Goal: Check status: Check status

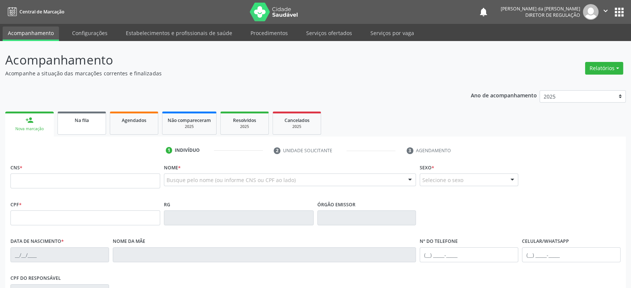
click at [83, 122] on span "Na fila" at bounding box center [82, 120] width 14 height 6
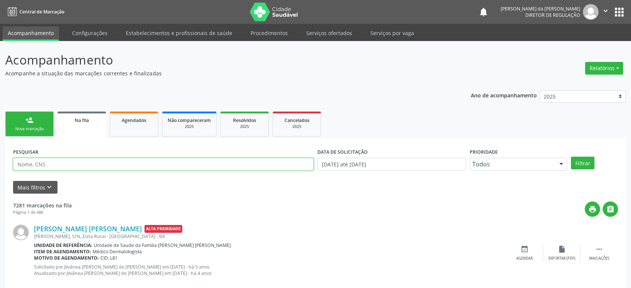
click at [58, 162] on input "text" at bounding box center [163, 164] width 301 height 13
click at [55, 167] on input "MARISDETE" at bounding box center [163, 164] width 301 height 13
click at [571, 157] on button "Filtrar" at bounding box center [583, 163] width 24 height 13
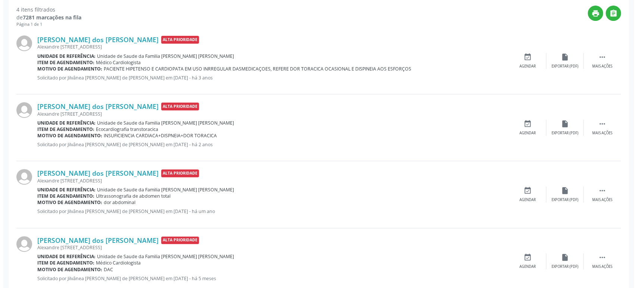
scroll to position [215, 0]
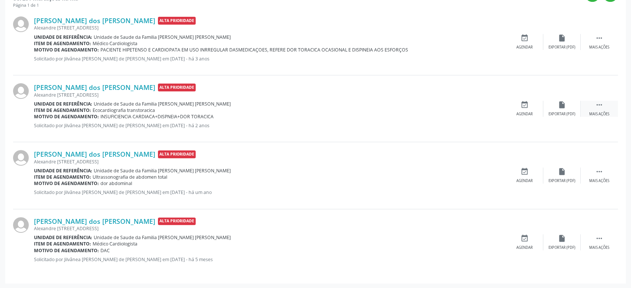
click at [600, 105] on icon "" at bounding box center [599, 105] width 8 height 8
click at [526, 101] on icon "cancel" at bounding box center [525, 105] width 8 height 8
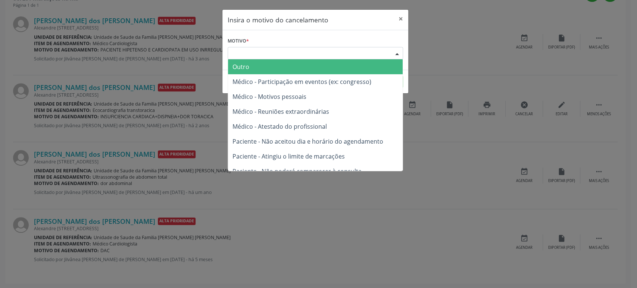
click at [291, 50] on div "Escolha o motivo" at bounding box center [316, 53] width 176 height 13
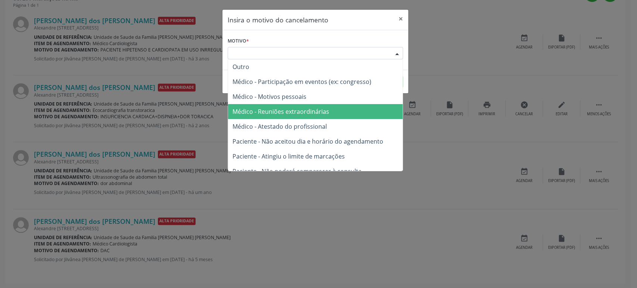
click at [281, 107] on span "Médico - Reuniões extraordinárias" at bounding box center [315, 111] width 175 height 15
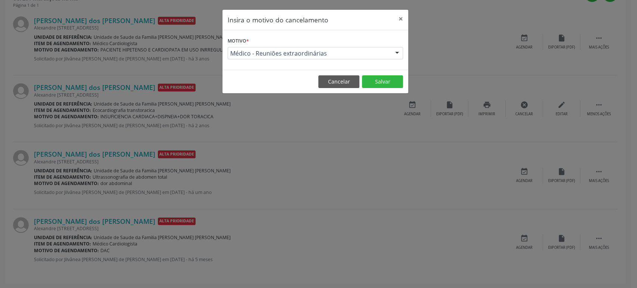
click at [384, 90] on footer "Cancelar Salvar" at bounding box center [316, 82] width 186 height 24
click at [383, 85] on button "Salvar" at bounding box center [382, 81] width 41 height 13
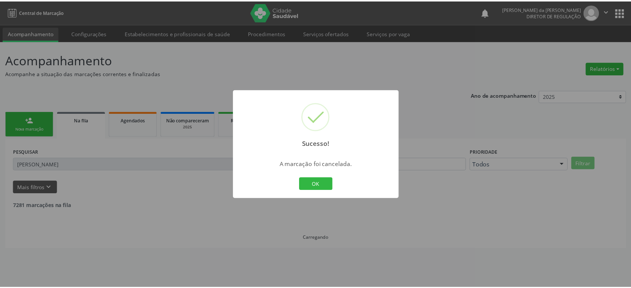
scroll to position [0, 0]
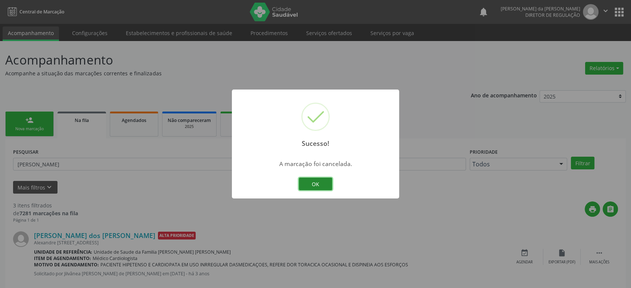
click at [316, 183] on button "OK" at bounding box center [316, 184] width 34 height 13
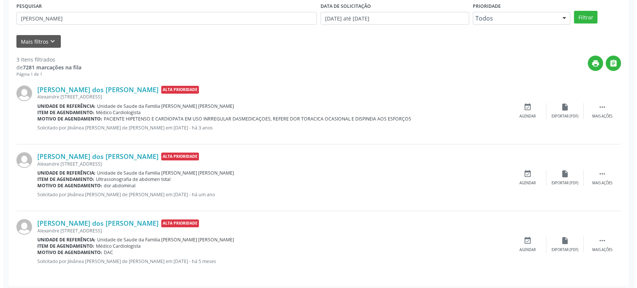
scroll to position [148, 0]
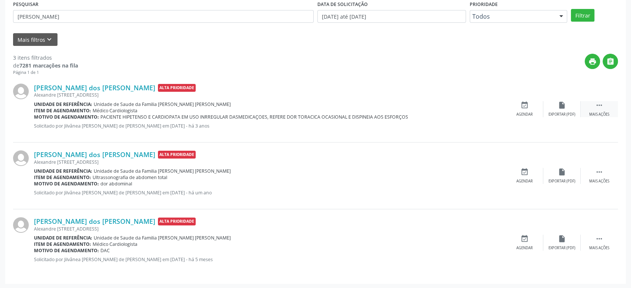
click at [604, 105] on div " Mais ações" at bounding box center [599, 109] width 37 height 16
click at [522, 107] on icon "cancel" at bounding box center [525, 105] width 8 height 8
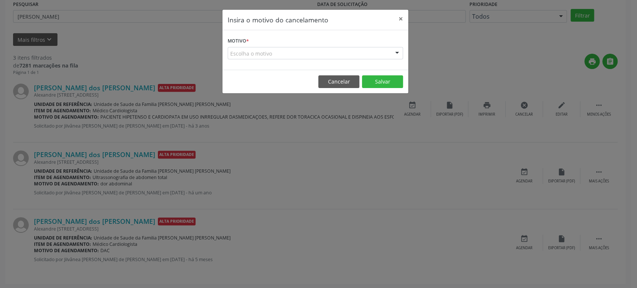
click at [277, 54] on div "Escolha o motivo" at bounding box center [316, 53] width 176 height 13
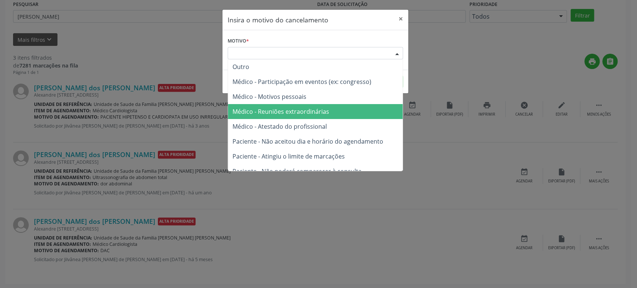
click at [293, 111] on span "Médico - Reuniões extraordinárias" at bounding box center [281, 112] width 97 height 8
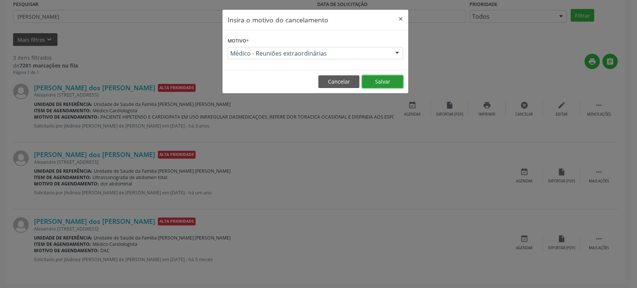
click at [364, 77] on button "Salvar" at bounding box center [382, 81] width 41 height 13
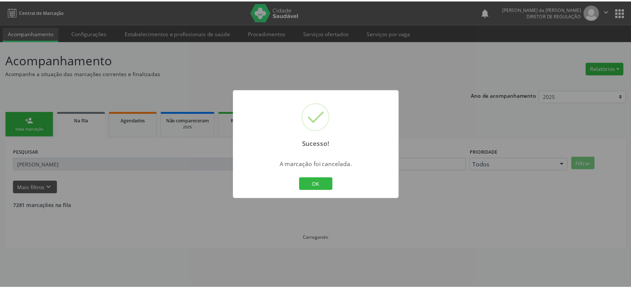
scroll to position [0, 0]
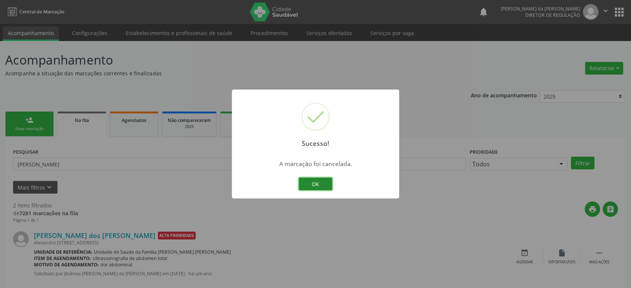
click at [308, 184] on button "OK" at bounding box center [316, 184] width 34 height 13
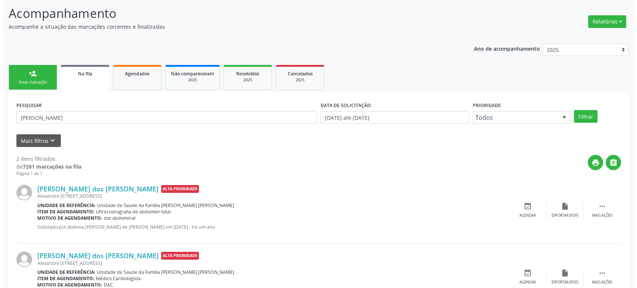
scroll to position [81, 0]
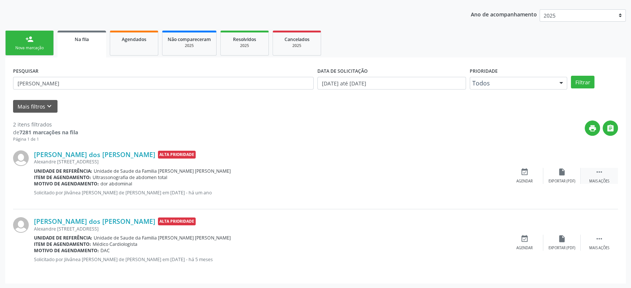
click at [601, 173] on icon "" at bounding box center [599, 172] width 8 height 8
click at [524, 179] on div "Cancelar" at bounding box center [525, 181] width 18 height 5
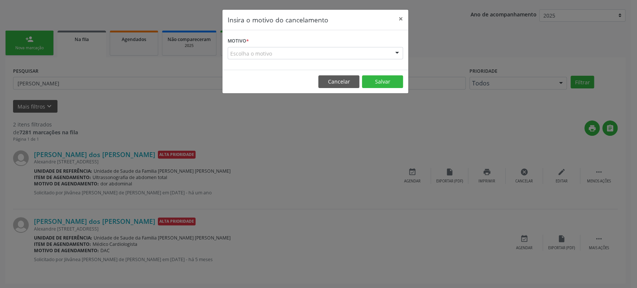
click at [309, 50] on div "Escolha o motivo" at bounding box center [316, 53] width 176 height 13
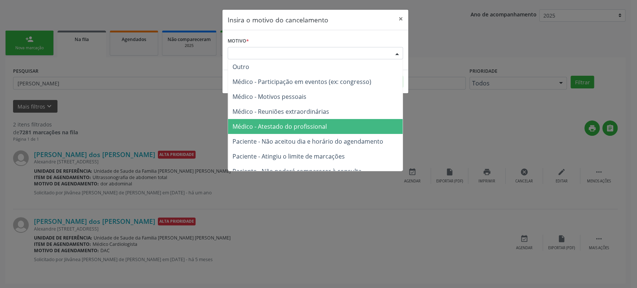
click at [323, 119] on span "Médico - Atestado do profissional" at bounding box center [315, 126] width 175 height 15
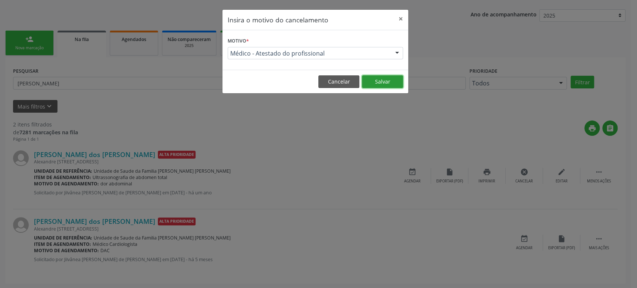
click at [388, 86] on button "Salvar" at bounding box center [382, 81] width 41 height 13
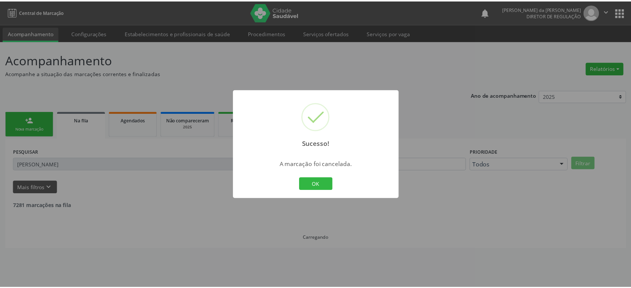
scroll to position [0, 0]
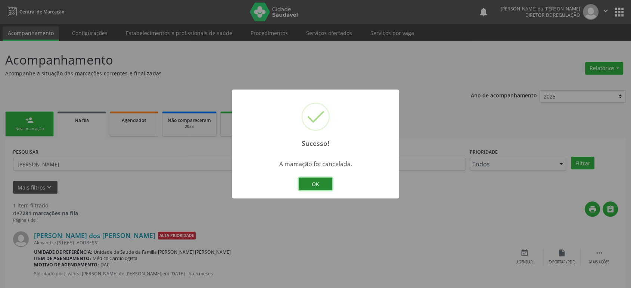
click at [316, 184] on button "OK" at bounding box center [316, 184] width 34 height 13
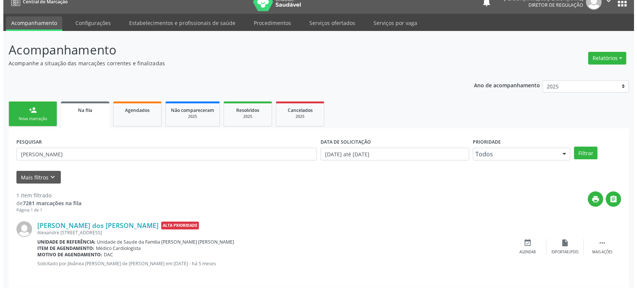
scroll to position [15, 0]
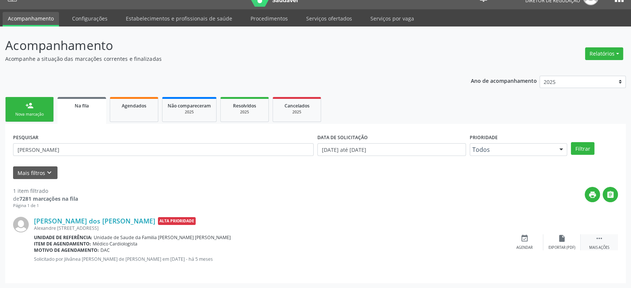
click at [599, 238] on icon "" at bounding box center [599, 238] width 8 height 8
click at [524, 238] on icon "cancel" at bounding box center [525, 238] width 8 height 8
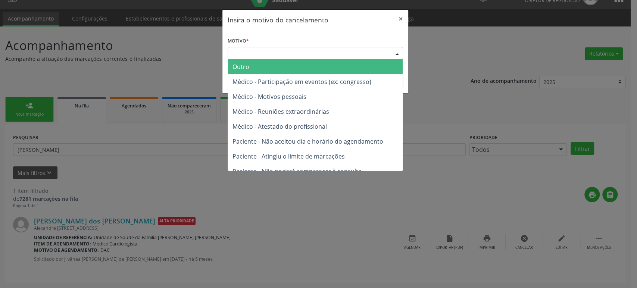
click at [236, 52] on div "Escolha o motivo" at bounding box center [316, 53] width 176 height 13
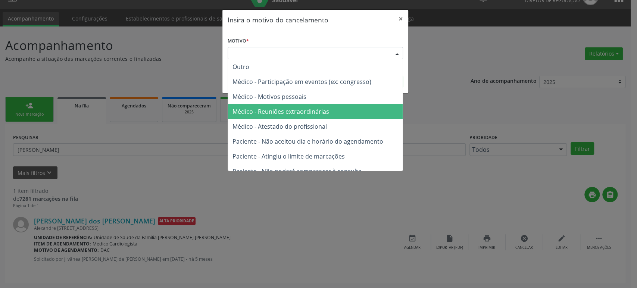
click at [266, 130] on span "Médico - Atestado do profissional" at bounding box center [315, 126] width 175 height 15
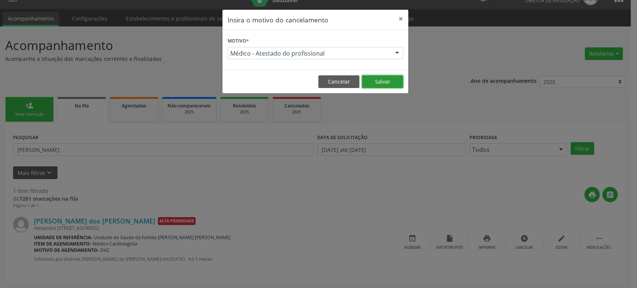
click at [384, 81] on button "Salvar" at bounding box center [382, 81] width 41 height 13
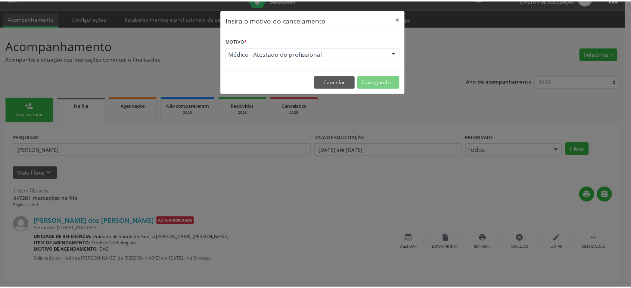
scroll to position [0, 0]
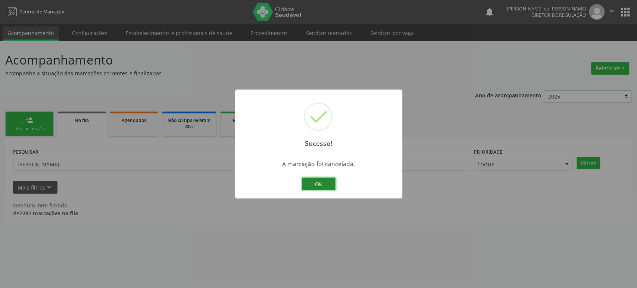
click at [327, 184] on button "OK" at bounding box center [319, 184] width 34 height 13
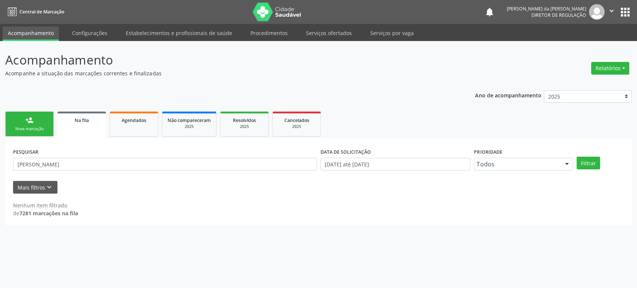
click at [46, 154] on div "PESQUISAR [PERSON_NAME]" at bounding box center [165, 160] width 308 height 29
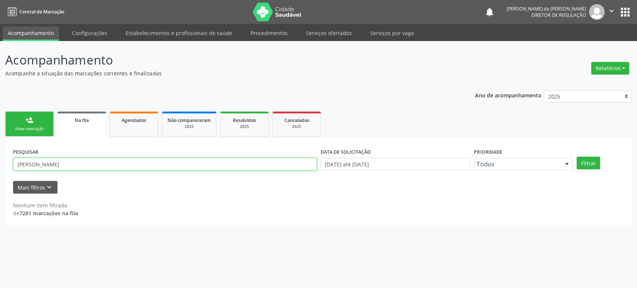
click at [46, 158] on input "[PERSON_NAME]" at bounding box center [165, 164] width 304 height 13
click at [577, 157] on button "Filtrar" at bounding box center [589, 163] width 24 height 13
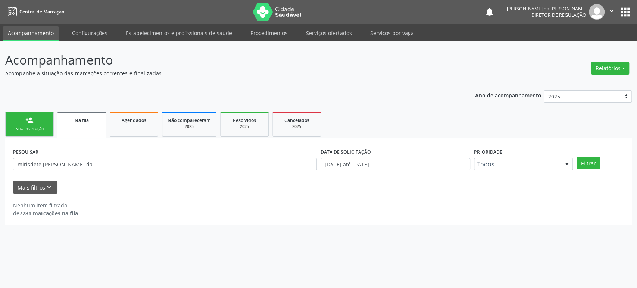
click at [17, 150] on label "PESQUISAR" at bounding box center [25, 152] width 25 height 12
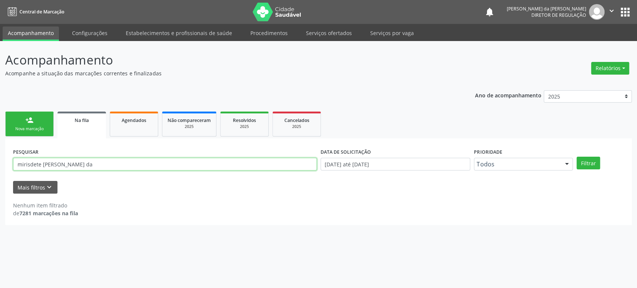
click at [42, 162] on input "mirisdete [PERSON_NAME] da" at bounding box center [165, 164] width 304 height 13
click at [577, 157] on button "Filtrar" at bounding box center [589, 163] width 24 height 13
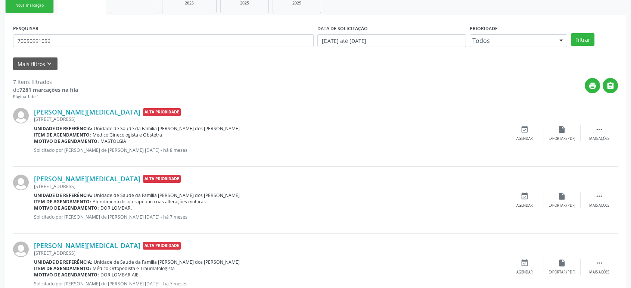
scroll to position [124, 0]
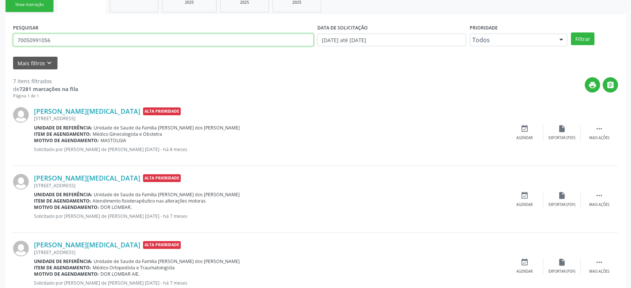
click at [99, 39] on input "70050991056" at bounding box center [163, 40] width 301 height 13
type input "700509910563258"
click at [571, 32] on button "Filtrar" at bounding box center [583, 38] width 24 height 13
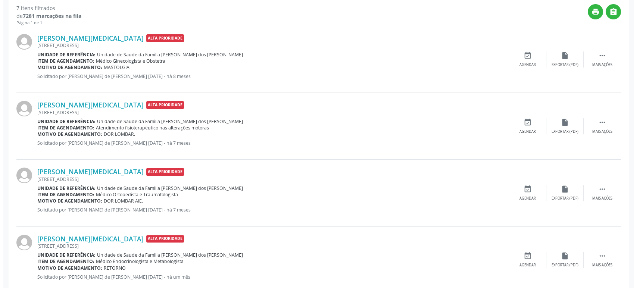
scroll to position [207, 0]
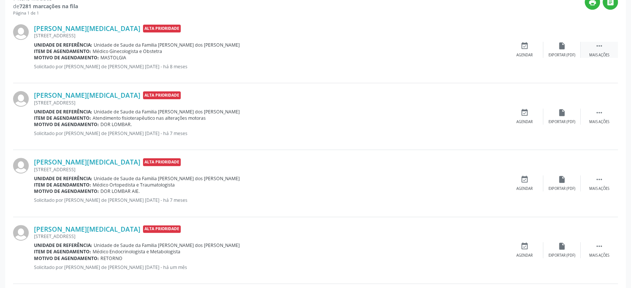
click at [605, 43] on div " Mais ações" at bounding box center [599, 50] width 37 height 16
click at [524, 47] on icon "cancel" at bounding box center [525, 46] width 8 height 8
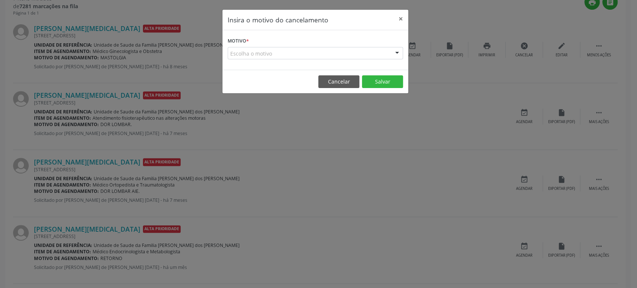
click at [334, 52] on div "Escolha o motivo" at bounding box center [316, 53] width 176 height 13
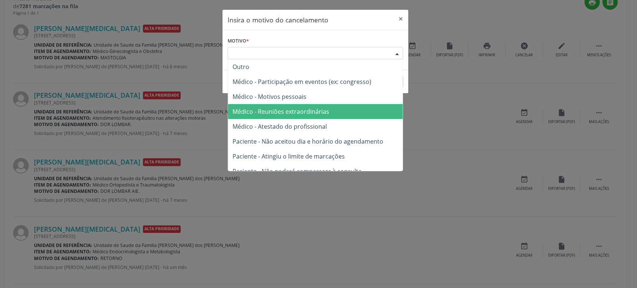
click at [292, 122] on span "Médico - Atestado do profissional" at bounding box center [315, 126] width 175 height 15
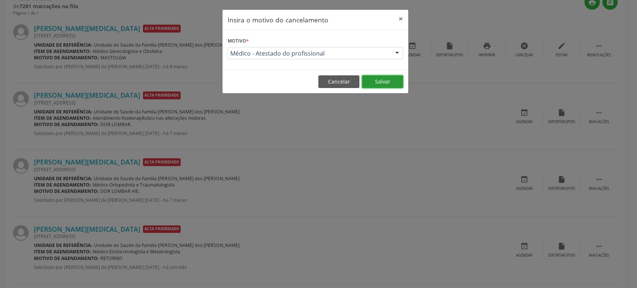
click at [385, 81] on button "Salvar" at bounding box center [382, 81] width 41 height 13
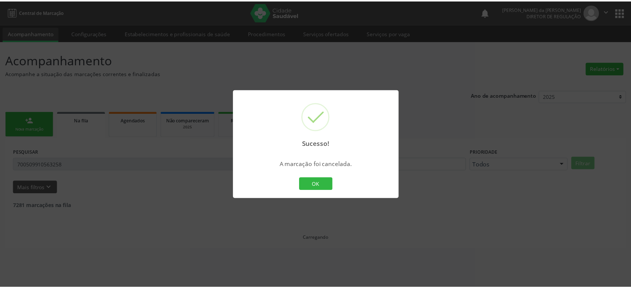
scroll to position [0, 0]
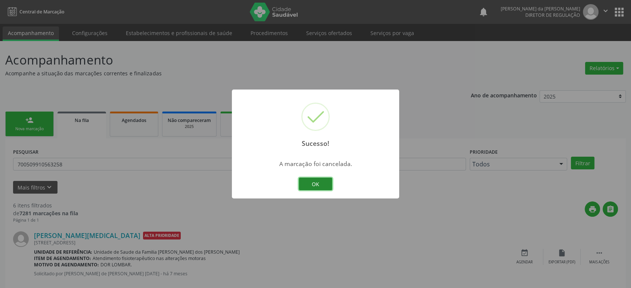
click at [314, 188] on button "OK" at bounding box center [316, 184] width 34 height 13
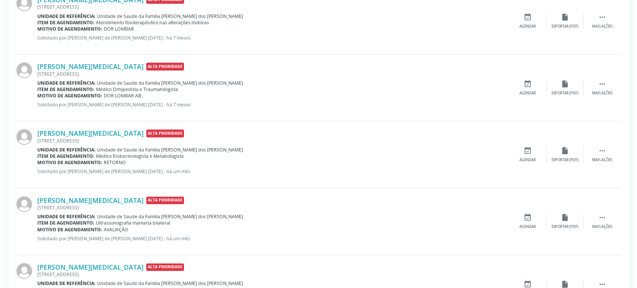
scroll to position [249, 0]
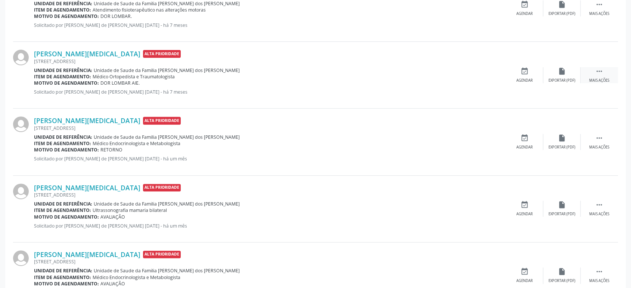
click at [598, 72] on icon "" at bounding box center [599, 71] width 8 height 8
click at [536, 67] on div "cancel Cancelar" at bounding box center [524, 75] width 37 height 16
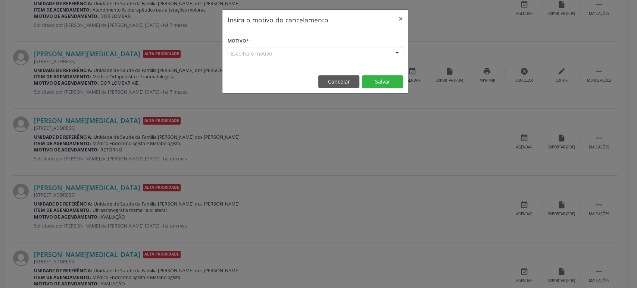
click at [347, 60] on div "Motivo * Escolha o motivo Outro Médico - Participação em eventos (ex: congresso…" at bounding box center [316, 50] width 186 height 40
click at [303, 48] on div "Escolha o motivo" at bounding box center [316, 53] width 176 height 13
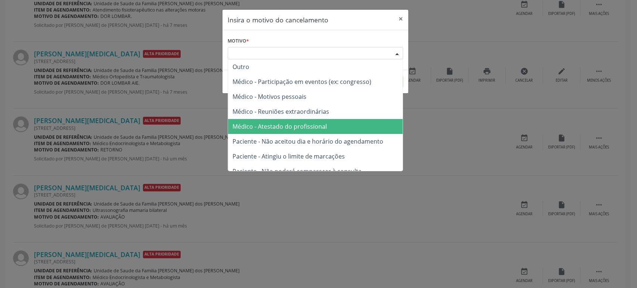
click at [288, 132] on span "Médico - Atestado do profissional" at bounding box center [315, 126] width 175 height 15
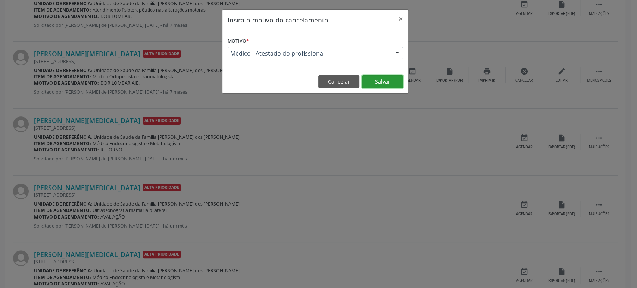
click at [390, 80] on button "Salvar" at bounding box center [382, 81] width 41 height 13
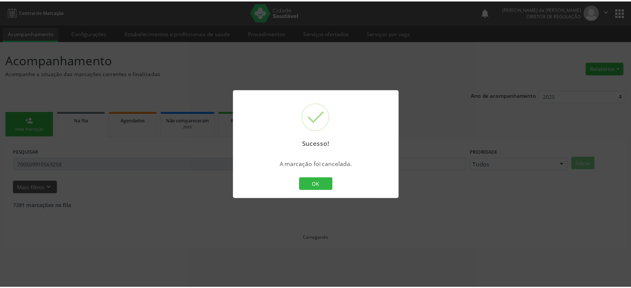
scroll to position [0, 0]
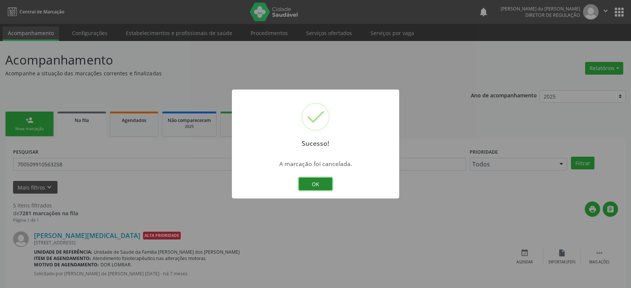
click at [312, 186] on button "OK" at bounding box center [316, 184] width 34 height 13
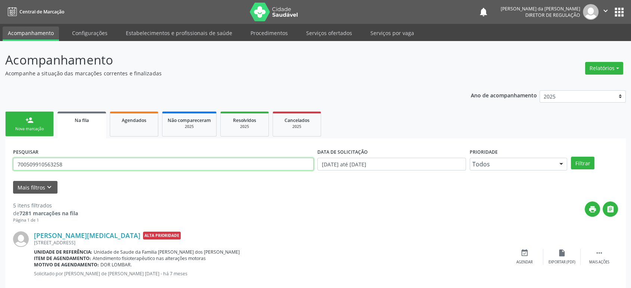
click at [31, 164] on input "700509910563258" at bounding box center [163, 164] width 301 height 13
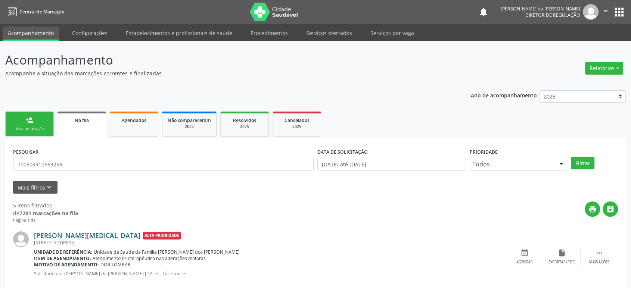
click at [71, 234] on link "[PERSON_NAME][MEDICAL_DATA]" at bounding box center [87, 236] width 106 height 8
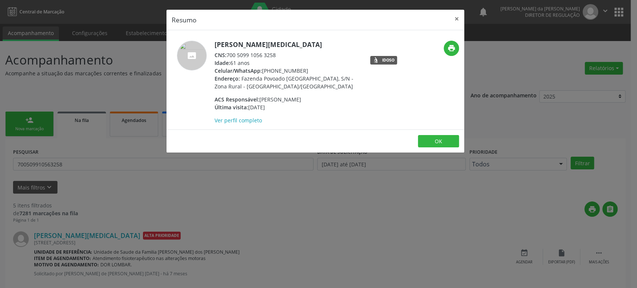
drag, startPoint x: 228, startPoint y: 54, endPoint x: 276, endPoint y: 56, distance: 48.2
click at [276, 56] on div "CNS: 700 5099 1056 3258" at bounding box center [287, 55] width 145 height 8
drag, startPoint x: 56, startPoint y: 143, endPoint x: 62, endPoint y: 156, distance: 14.4
click at [56, 143] on div "Resumo × [PERSON_NAME][MEDICAL_DATA] CNS: 700 5099 1056 3258 Idade: 61 anos Cel…" at bounding box center [318, 144] width 637 height 288
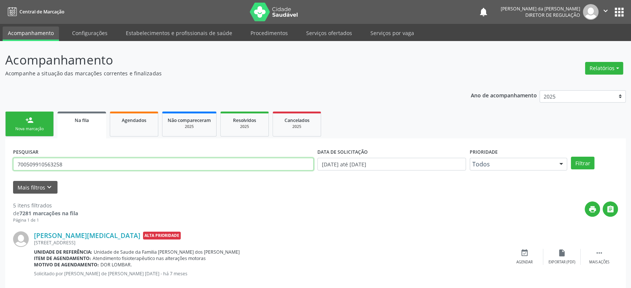
click at [59, 162] on input "700509910563258" at bounding box center [163, 164] width 301 height 13
click at [75, 161] on input "700509910563258" at bounding box center [163, 164] width 301 height 13
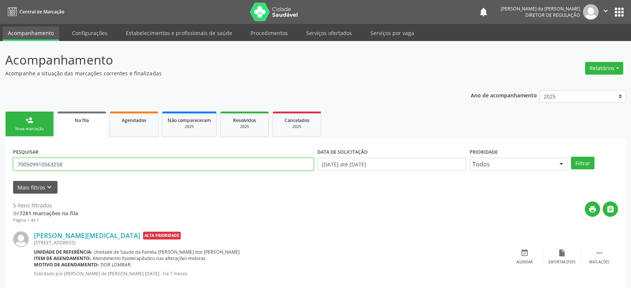
click at [72, 161] on input "700509910563258" at bounding box center [163, 164] width 301 height 13
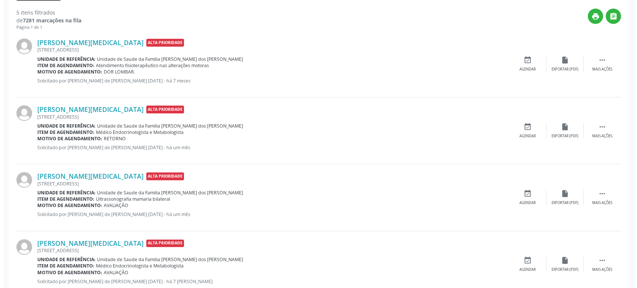
scroll to position [207, 0]
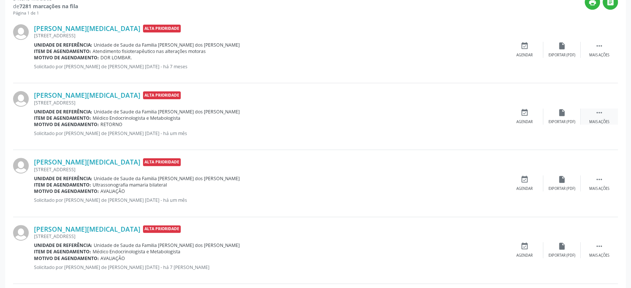
click at [600, 113] on icon "" at bounding box center [599, 113] width 8 height 8
click at [522, 112] on icon "cancel" at bounding box center [525, 113] width 8 height 8
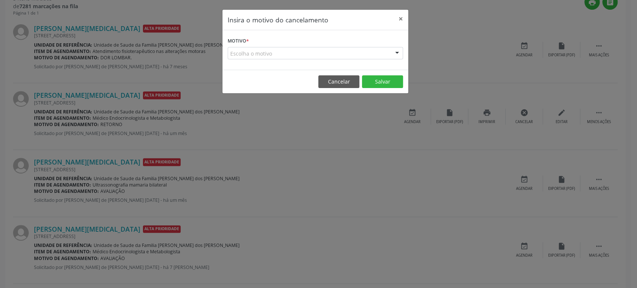
click at [269, 53] on div "Escolha o motivo" at bounding box center [316, 53] width 176 height 13
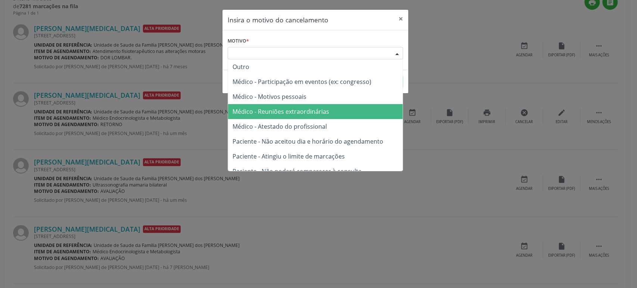
click at [268, 112] on span "Médico - Reuniões extraordinárias" at bounding box center [281, 112] width 97 height 8
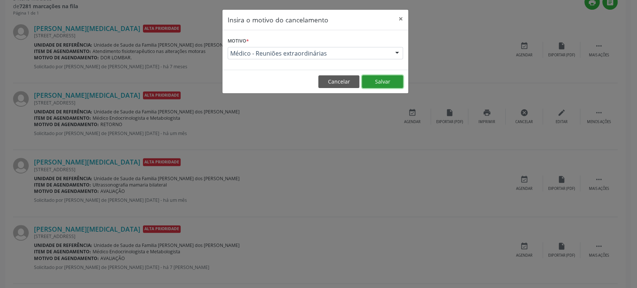
click at [385, 86] on button "Salvar" at bounding box center [382, 81] width 41 height 13
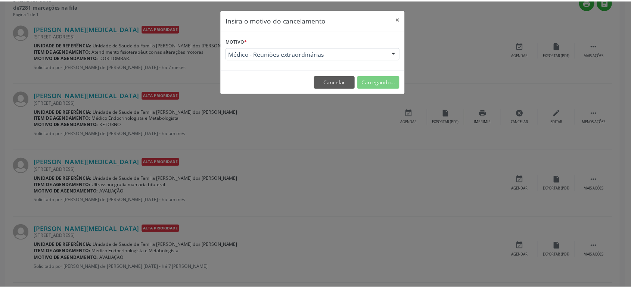
scroll to position [0, 0]
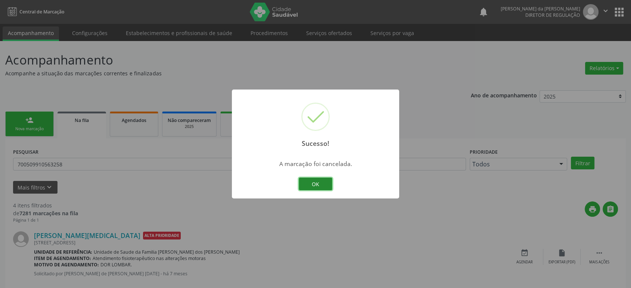
click at [312, 187] on button "OK" at bounding box center [316, 184] width 34 height 13
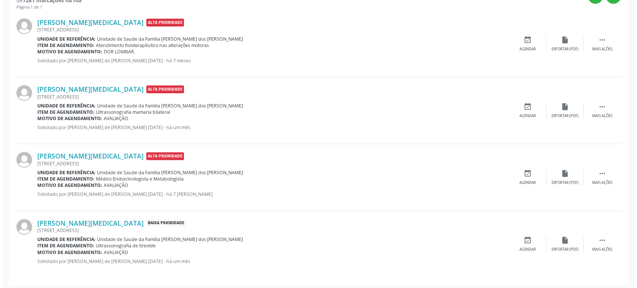
scroll to position [215, 0]
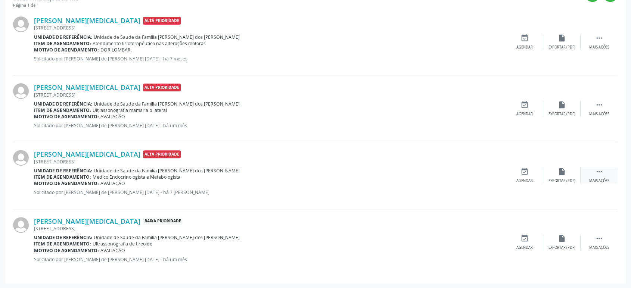
click at [603, 173] on div " Mais ações" at bounding box center [599, 176] width 37 height 16
click at [86, 221] on link "[PERSON_NAME][MEDICAL_DATA]" at bounding box center [87, 221] width 106 height 8
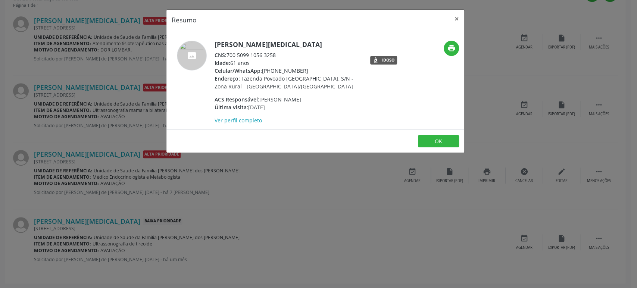
click at [142, 187] on div "Resumo × [PERSON_NAME][MEDICAL_DATA] CNS: 700 5099 1056 3258 Idade: 61 anos Cel…" at bounding box center [318, 144] width 637 height 288
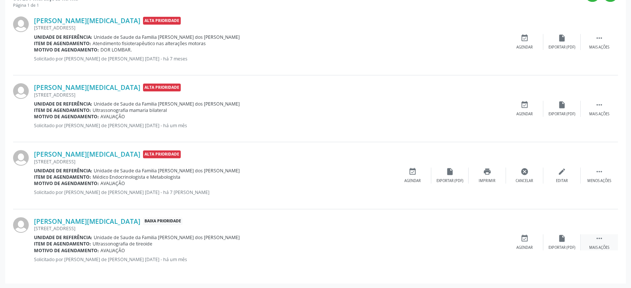
click at [603, 242] on div " Mais ações" at bounding box center [599, 242] width 37 height 16
click at [520, 242] on div "cancel Cancelar" at bounding box center [524, 242] width 37 height 16
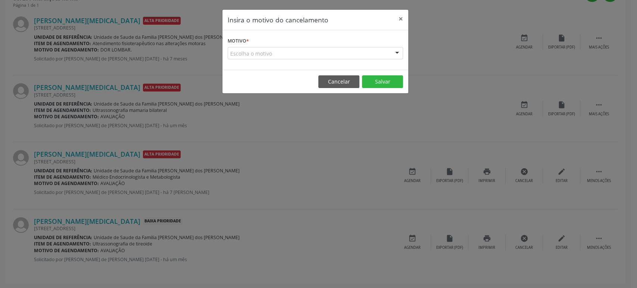
click at [246, 53] on div "Escolha o motivo" at bounding box center [316, 53] width 176 height 13
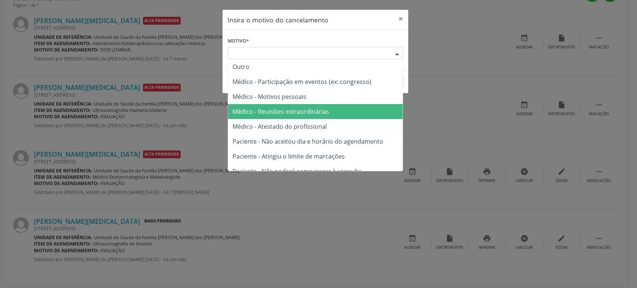
click at [291, 119] on span "Médico - Atestado do profissional" at bounding box center [315, 126] width 175 height 15
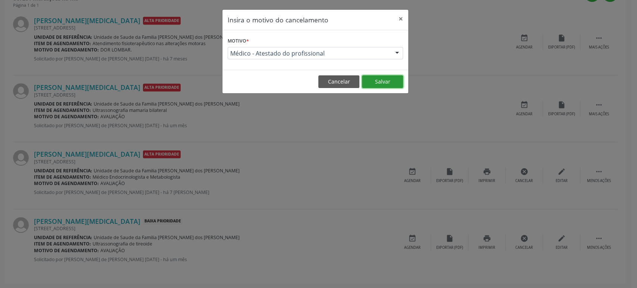
click at [369, 81] on button "Salvar" at bounding box center [382, 81] width 41 height 13
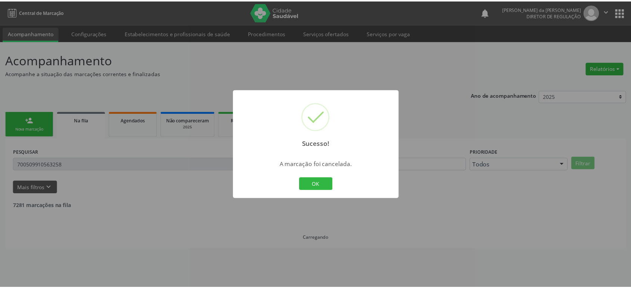
scroll to position [0, 0]
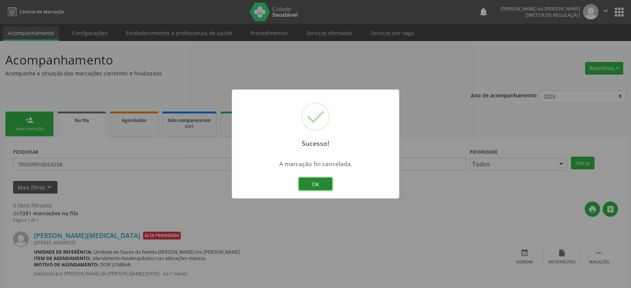
click at [321, 183] on button "OK" at bounding box center [316, 184] width 34 height 13
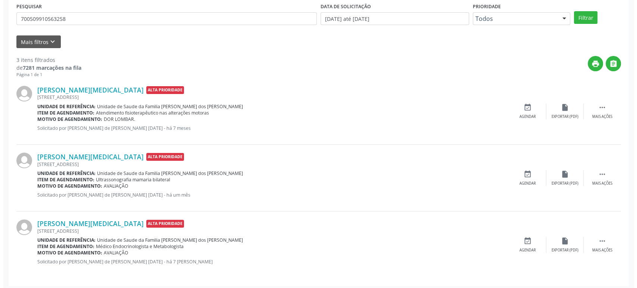
scroll to position [148, 0]
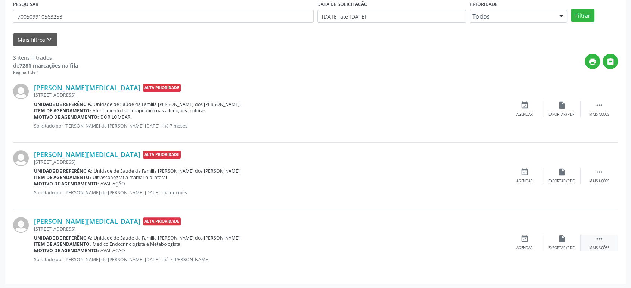
click at [601, 241] on icon "" at bounding box center [599, 239] width 8 height 8
click at [518, 233] on div "[PERSON_NAME] da [MEDICAL_DATA][PERSON_NAME] Prioridade [STREET_ADDRESS] Unidad…" at bounding box center [315, 242] width 605 height 66
click at [525, 240] on icon "cancel" at bounding box center [525, 239] width 8 height 8
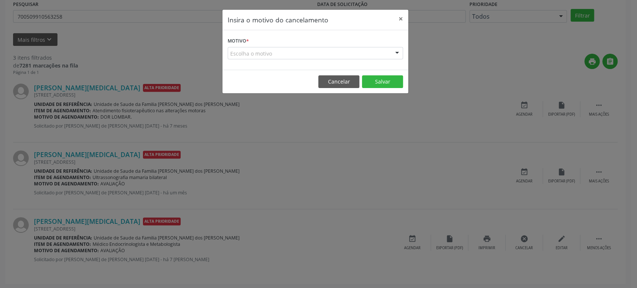
click at [270, 55] on div "Escolha o motivo" at bounding box center [316, 53] width 176 height 13
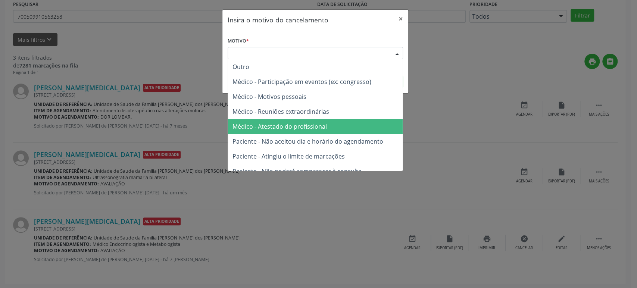
click at [277, 127] on span "Médico - Atestado do profissional" at bounding box center [280, 126] width 94 height 8
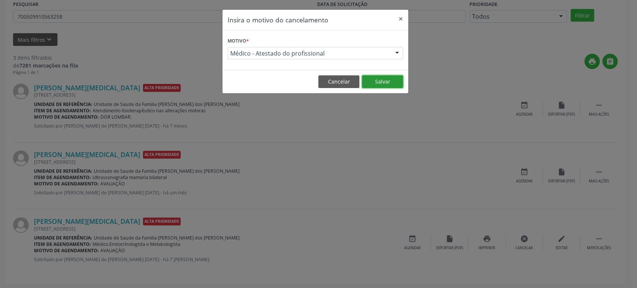
click at [392, 81] on button "Salvar" at bounding box center [382, 81] width 41 height 13
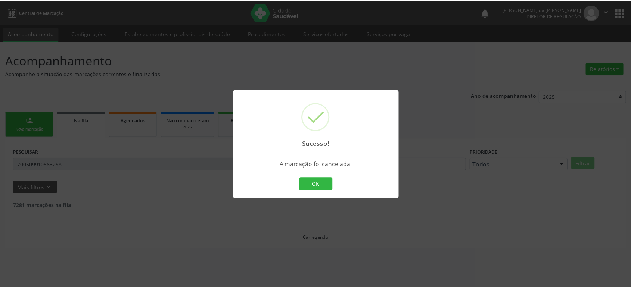
scroll to position [0, 0]
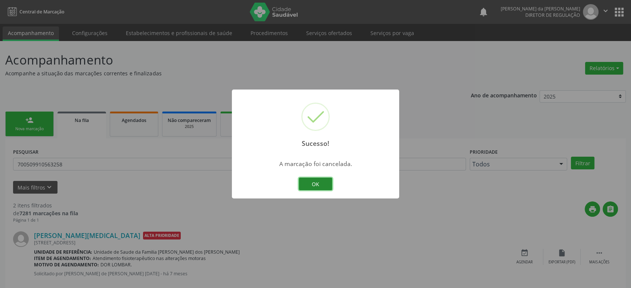
click at [322, 185] on button "OK" at bounding box center [316, 184] width 34 height 13
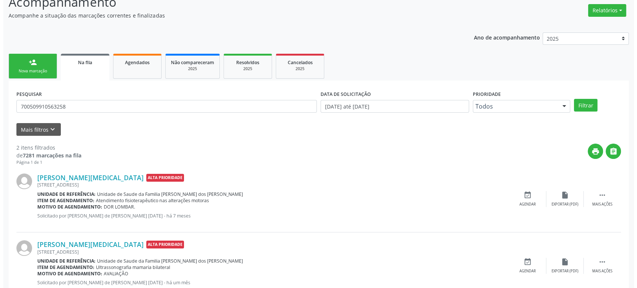
scroll to position [81, 0]
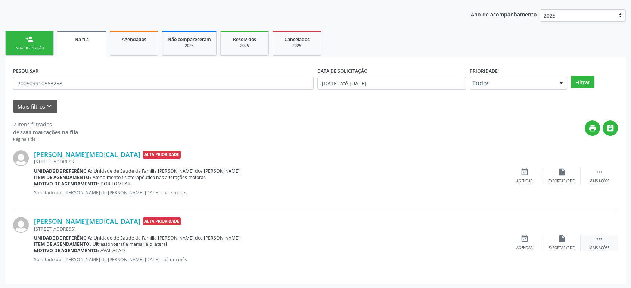
click at [595, 235] on icon "" at bounding box center [599, 239] width 8 height 8
click at [531, 242] on div "cancel Cancelar" at bounding box center [524, 243] width 37 height 16
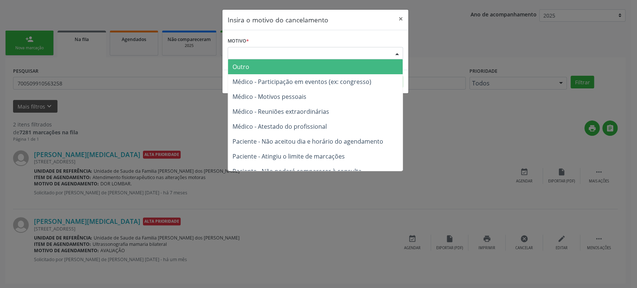
click at [308, 53] on div "Escolha o motivo" at bounding box center [316, 53] width 176 height 13
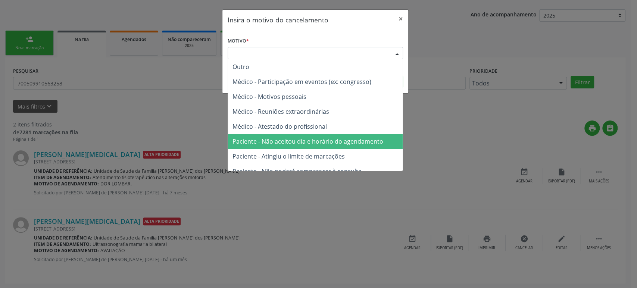
click at [317, 134] on span "Paciente - Não aceitou dia e horário do agendamento" at bounding box center [315, 141] width 175 height 15
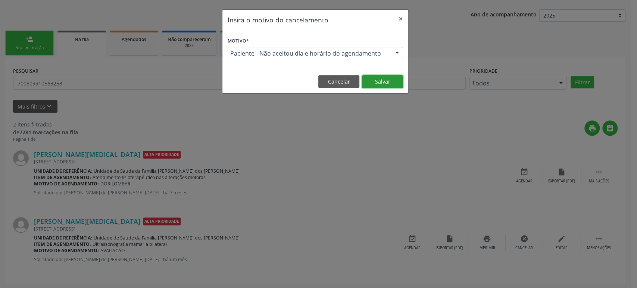
click at [388, 78] on button "Salvar" at bounding box center [382, 81] width 41 height 13
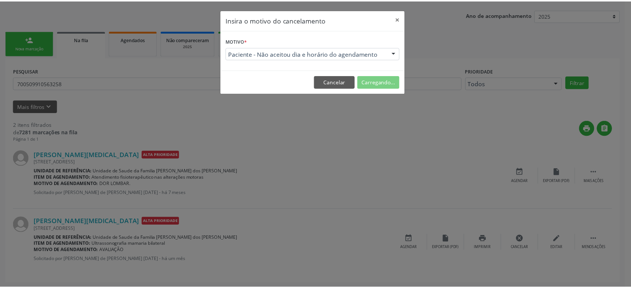
scroll to position [0, 0]
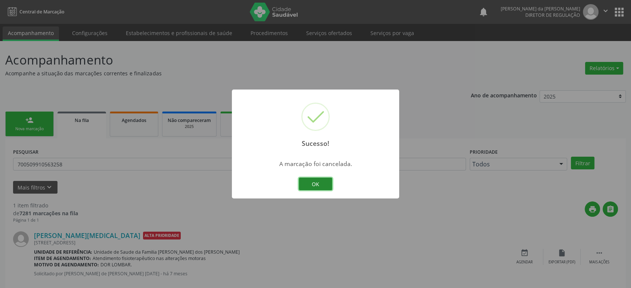
click at [326, 184] on button "OK" at bounding box center [316, 184] width 34 height 13
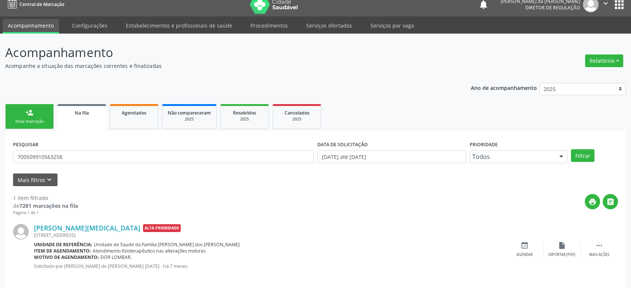
scroll to position [15, 0]
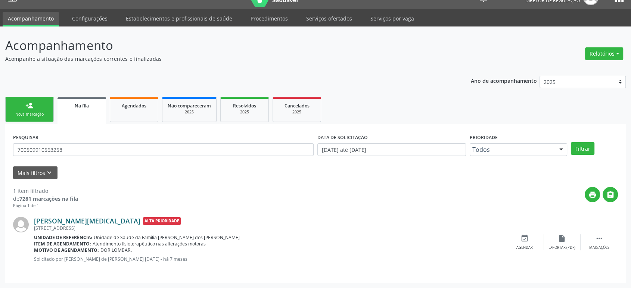
click at [51, 222] on link "[PERSON_NAME][MEDICAL_DATA]" at bounding box center [87, 221] width 106 height 8
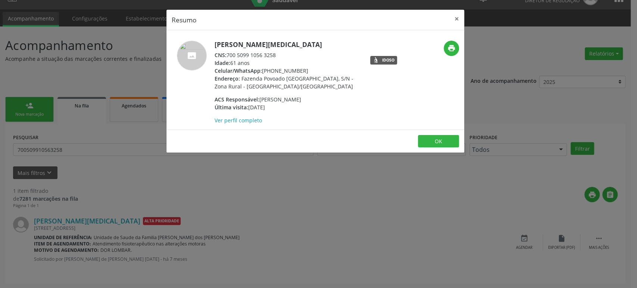
drag, startPoint x: 216, startPoint y: 43, endPoint x: 302, endPoint y: 38, distance: 86.0
click at [302, 38] on div "[PERSON_NAME][MEDICAL_DATA] CNS: 700 5099 1056 3258 Idade: 61 anos Celular/What…" at bounding box center [316, 79] width 298 height 99
copy h5 "[PERSON_NAME][MEDICAL_DATA]"
click at [323, 170] on div "Resumo × [PERSON_NAME][MEDICAL_DATA] CNS: 700 5099 1056 3258 Idade: 61 anos Cel…" at bounding box center [318, 144] width 637 height 288
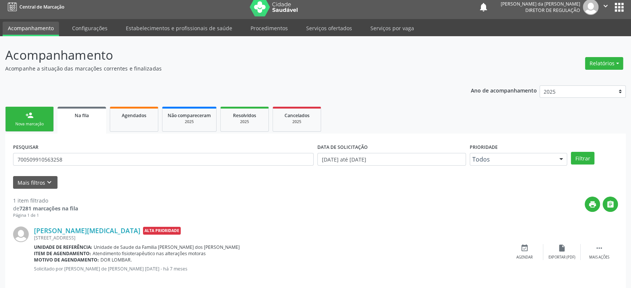
scroll to position [0, 0]
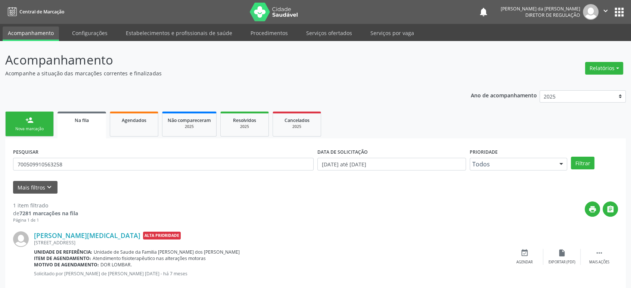
click at [619, 9] on button "apps" at bounding box center [619, 12] width 13 height 13
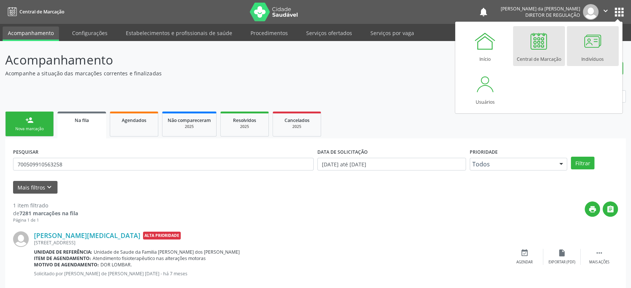
click at [590, 54] on div "Indivíduos" at bounding box center [592, 57] width 22 height 10
